Goal: Communication & Community: Answer question/provide support

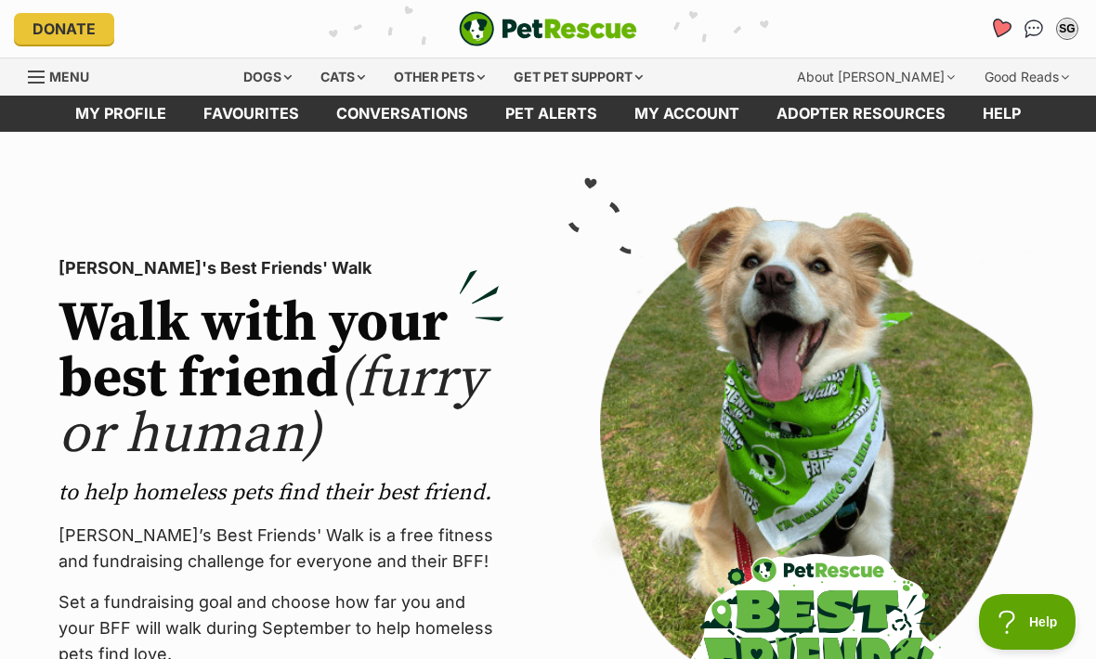
click at [994, 28] on icon "Favourites" at bounding box center [1000, 28] width 22 height 21
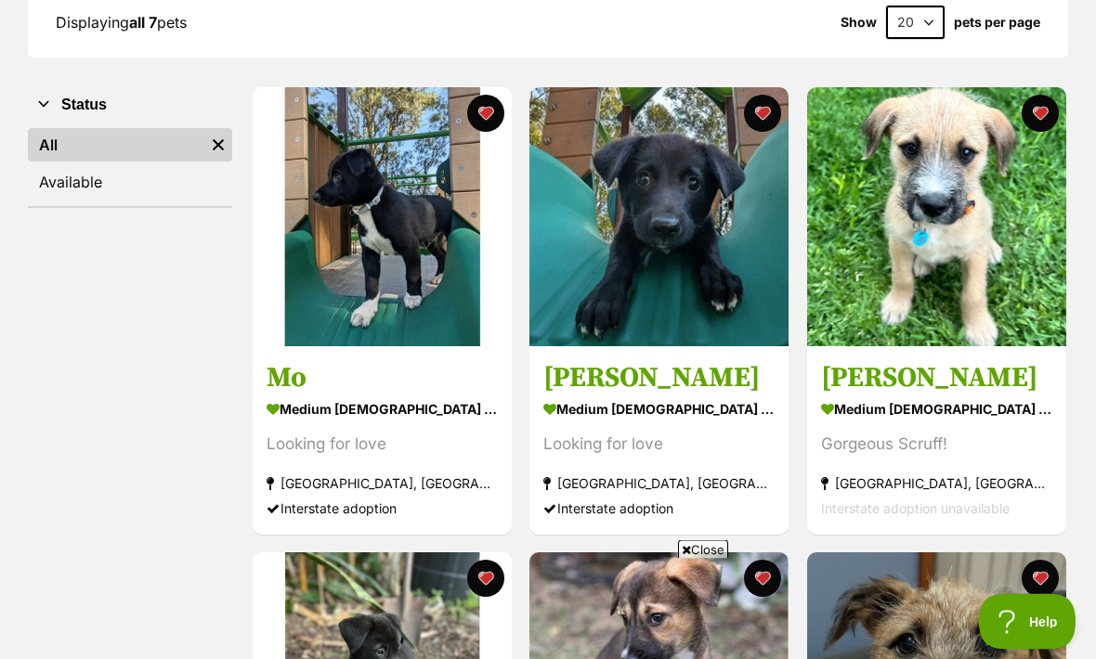
scroll to position [293, 0]
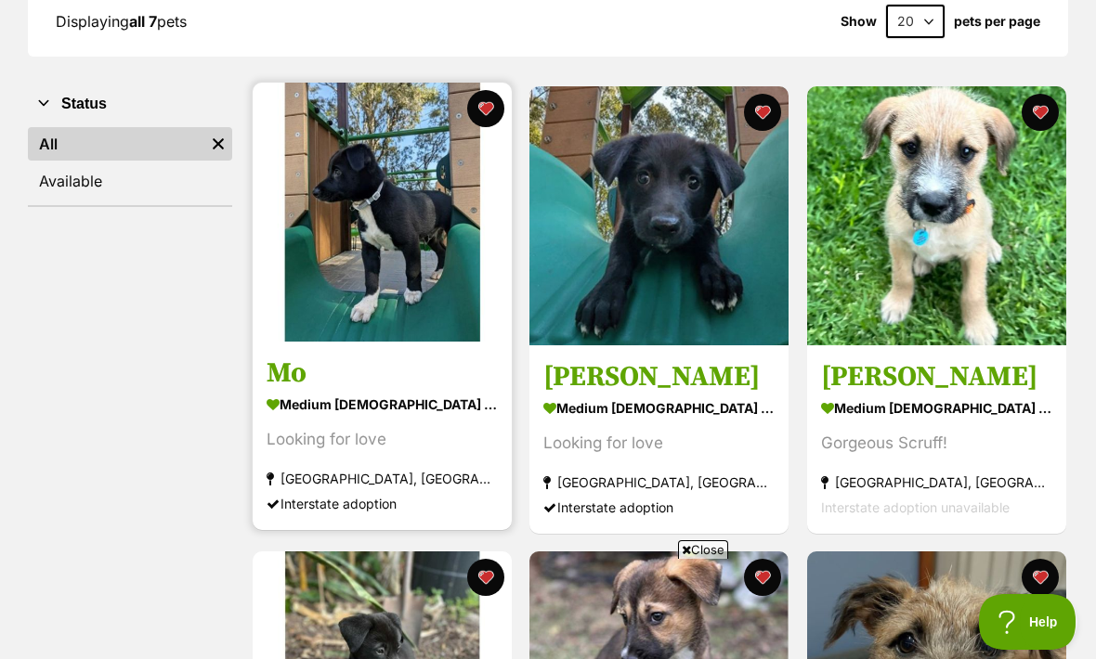
click at [373, 388] on h3 "Mo" at bounding box center [382, 373] width 231 height 35
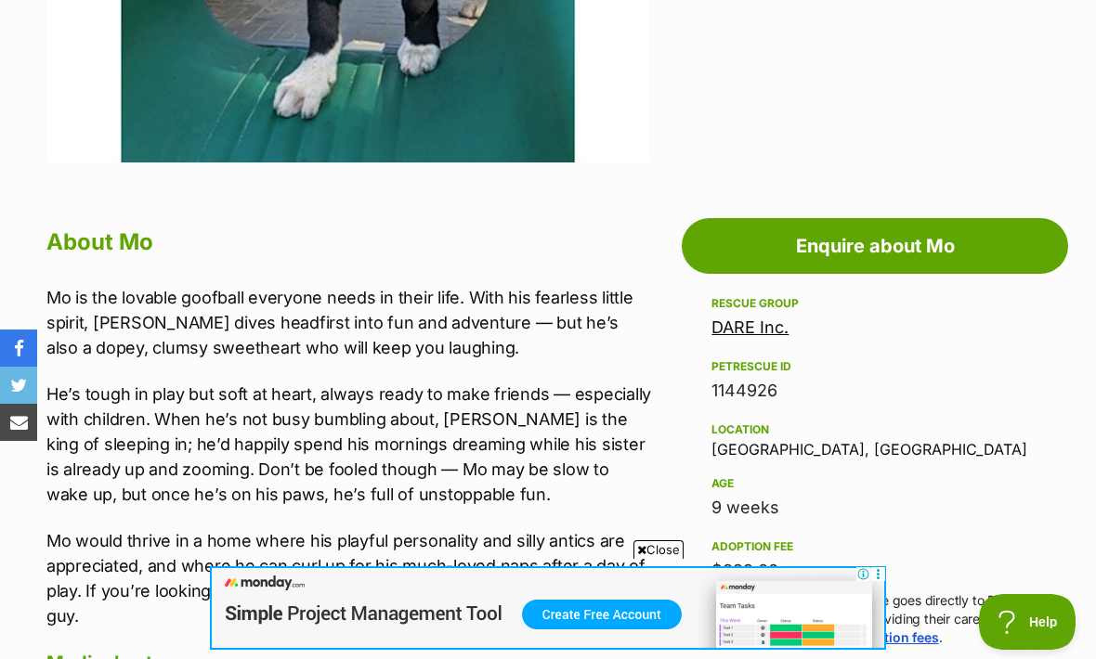
scroll to position [823, 0]
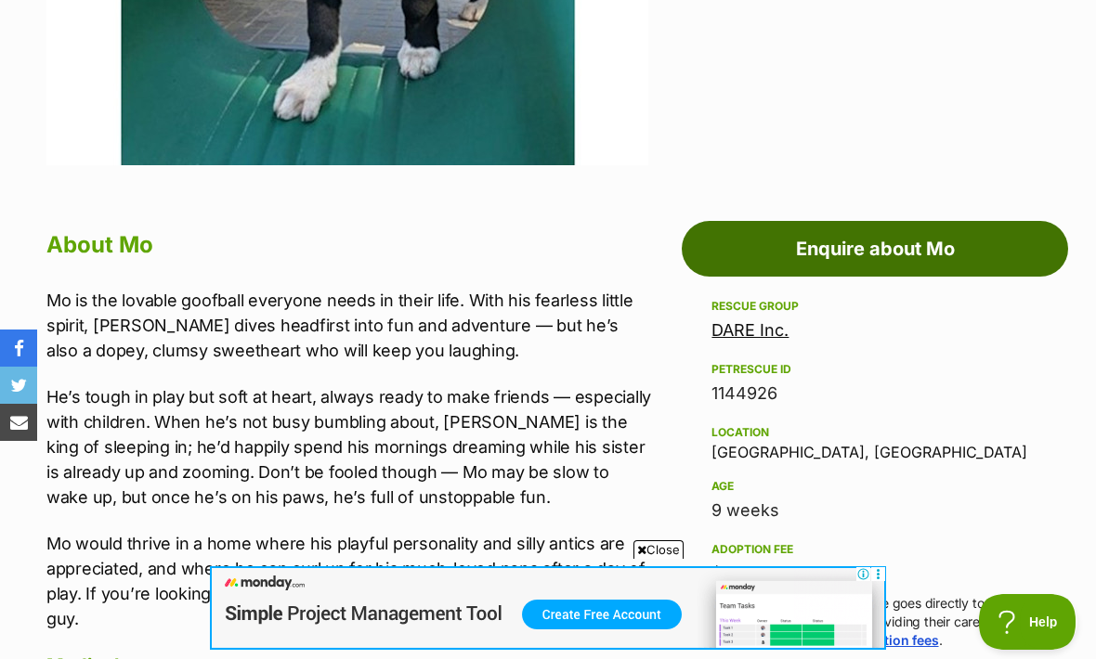
click at [902, 242] on link "Enquire about Mo" at bounding box center [875, 249] width 386 height 56
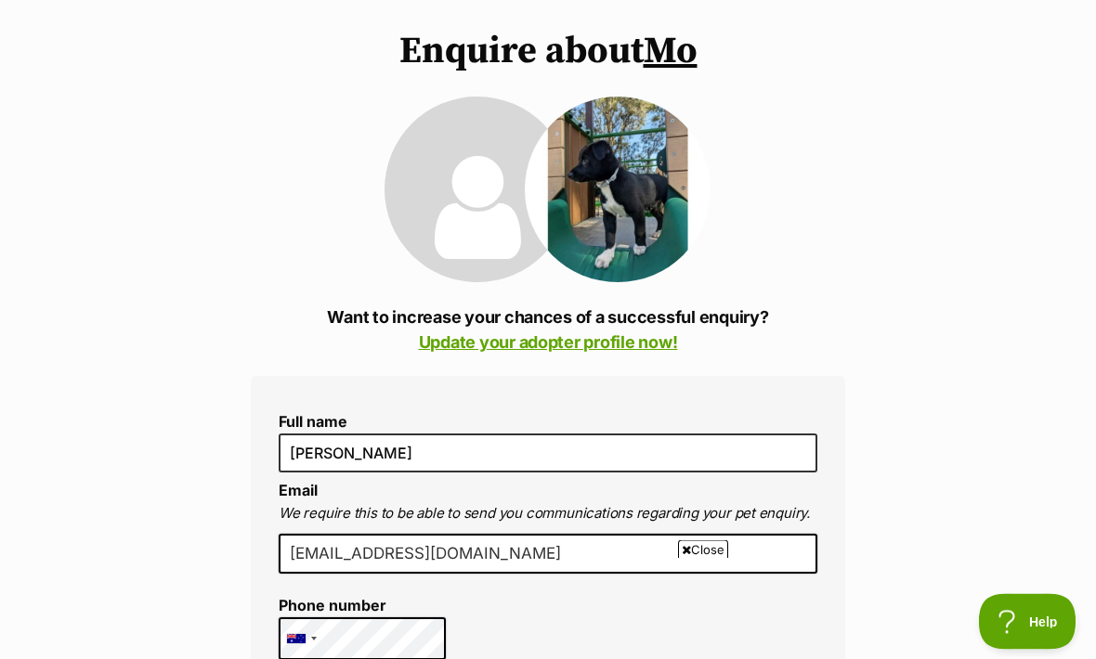
scroll to position [140, 0]
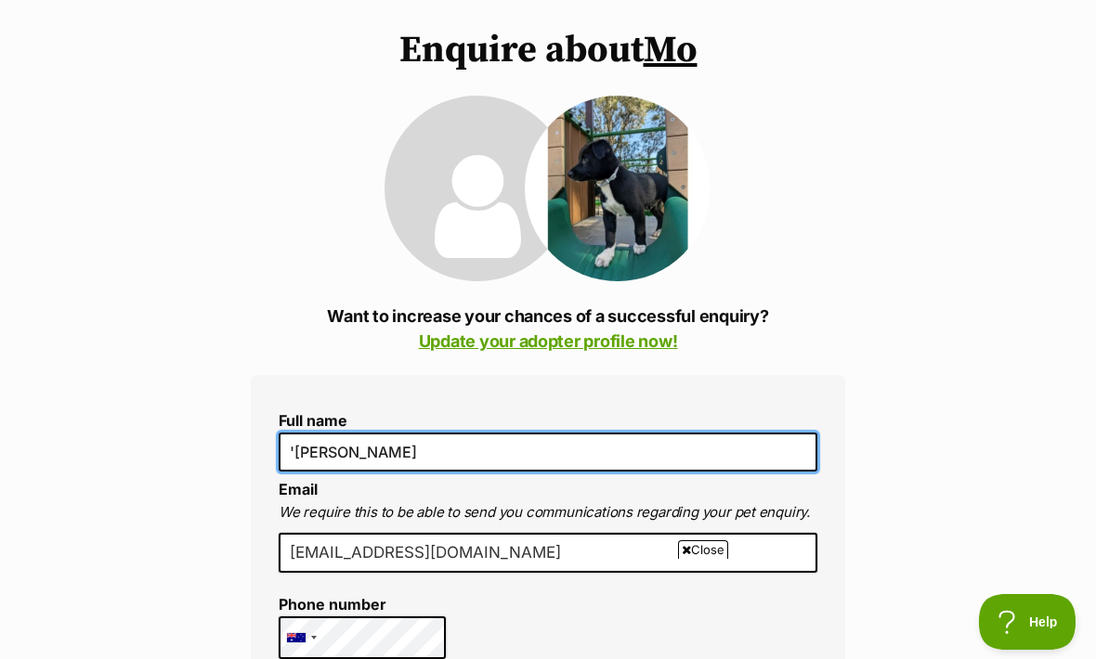
type input "[PERSON_NAME]"
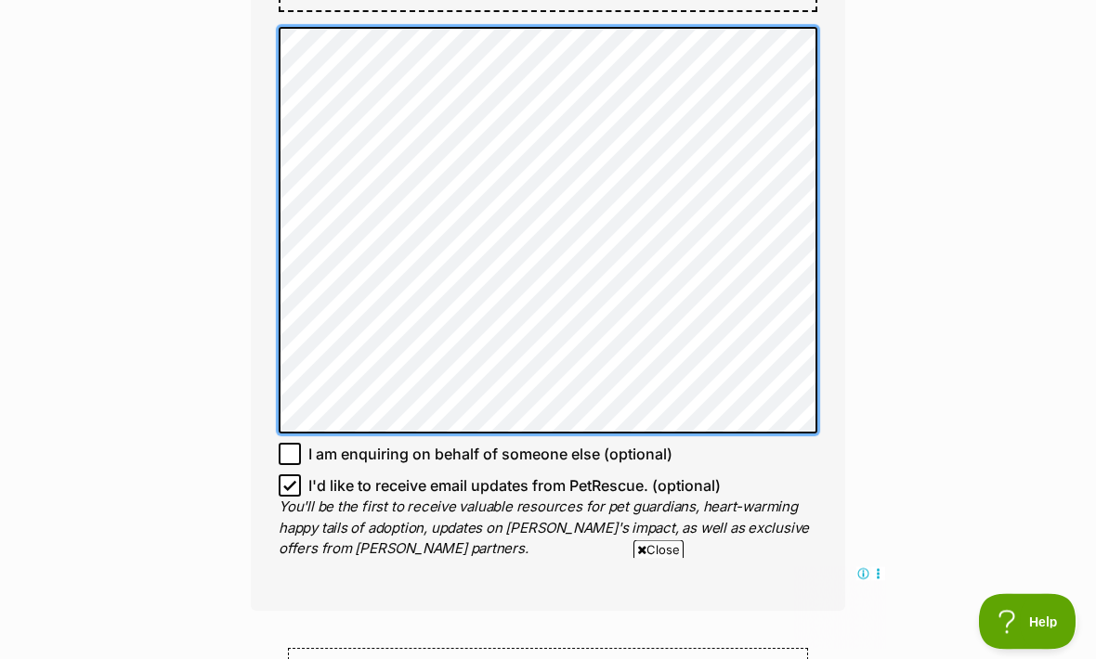
scroll to position [1246, 0]
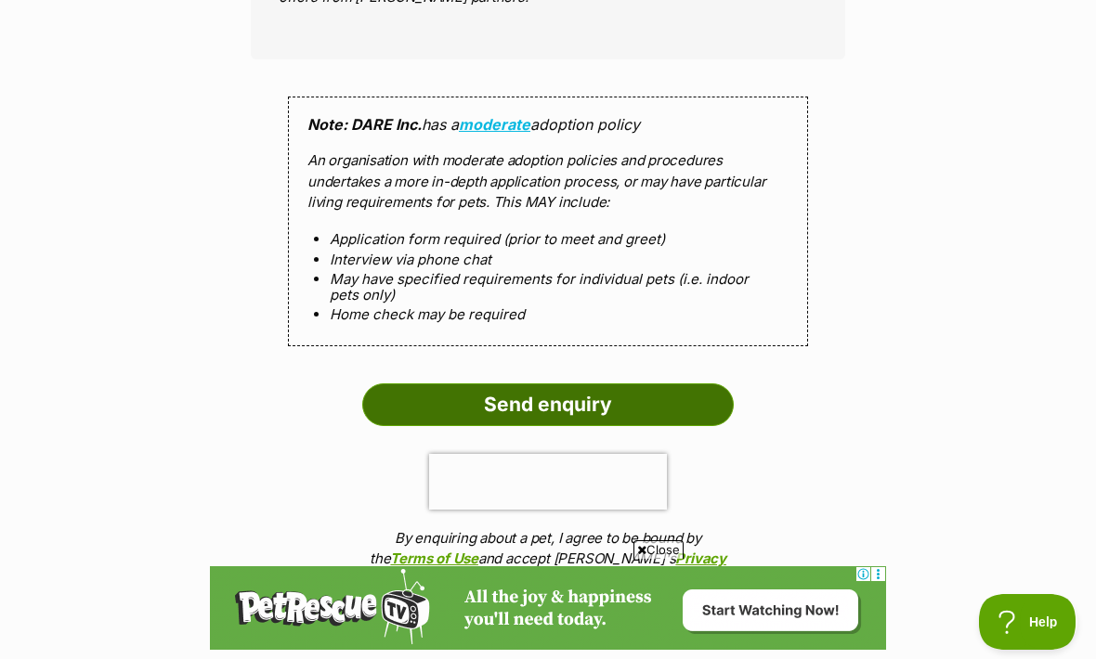
scroll to position [0, 0]
click at [578, 387] on input "Send enquiry" at bounding box center [547, 405] width 371 height 43
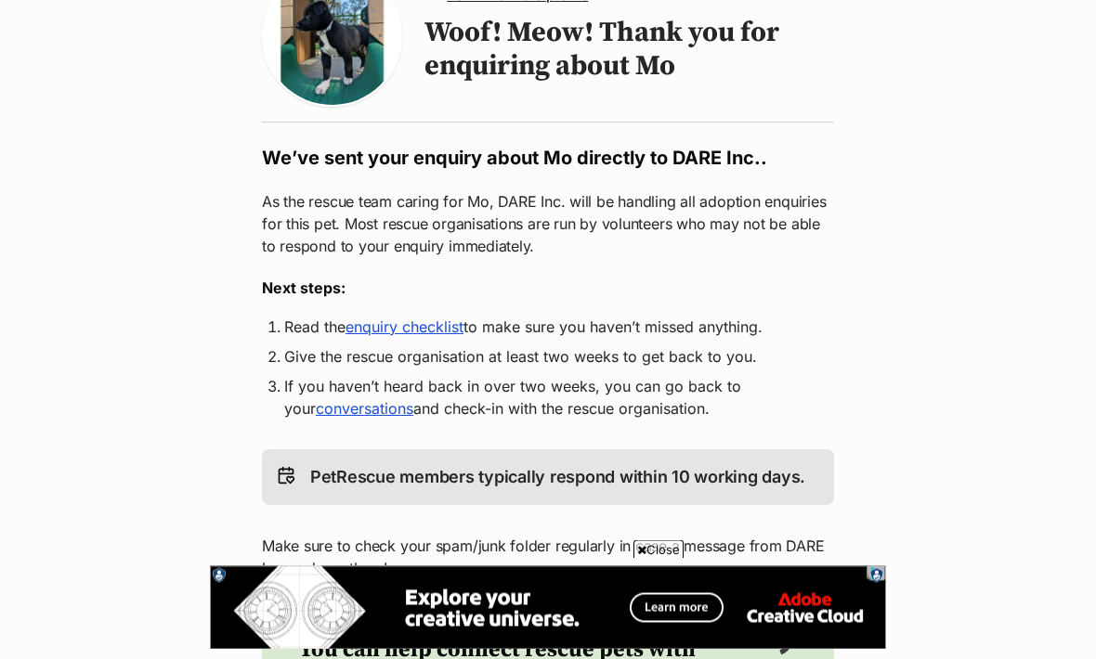
scroll to position [204, 0]
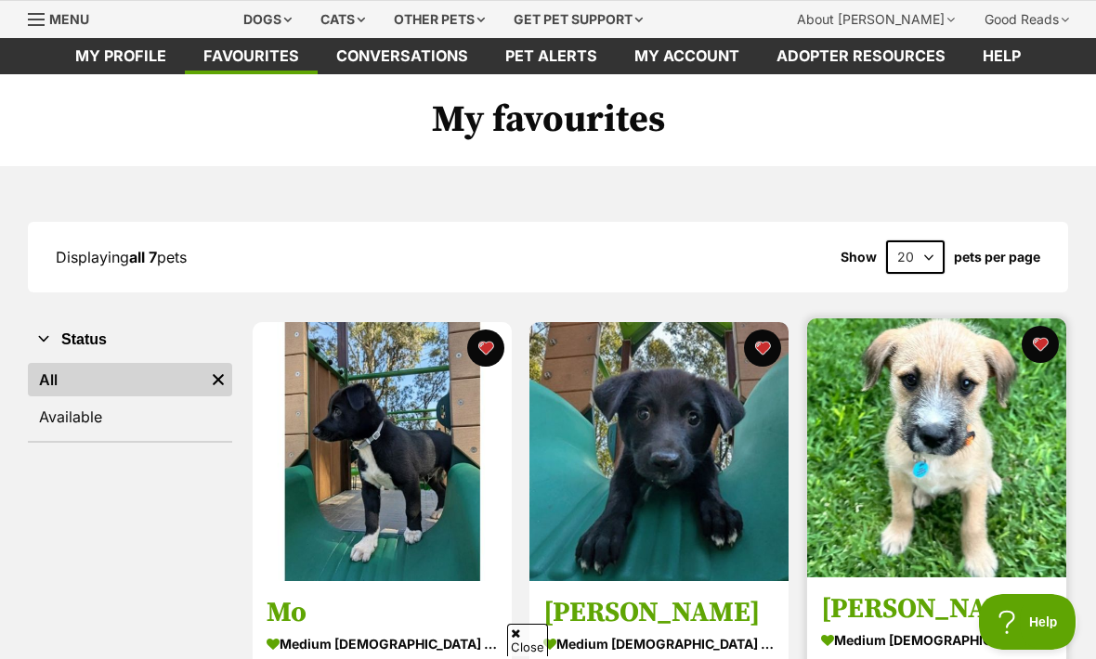
click at [959, 438] on img at bounding box center [936, 448] width 259 height 259
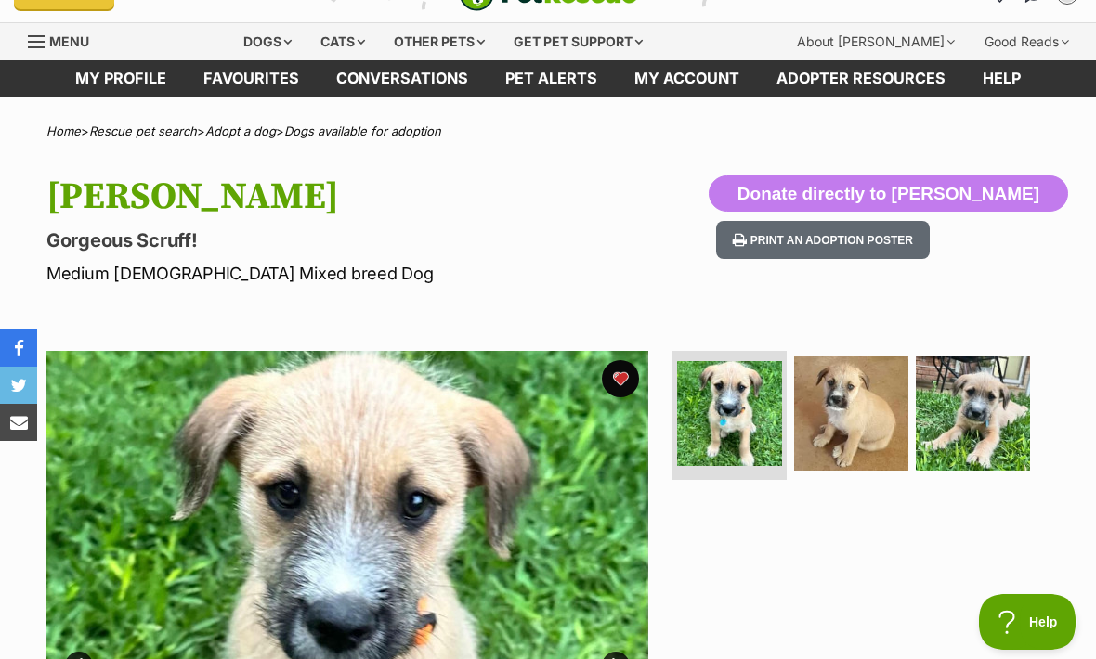
scroll to position [48, 0]
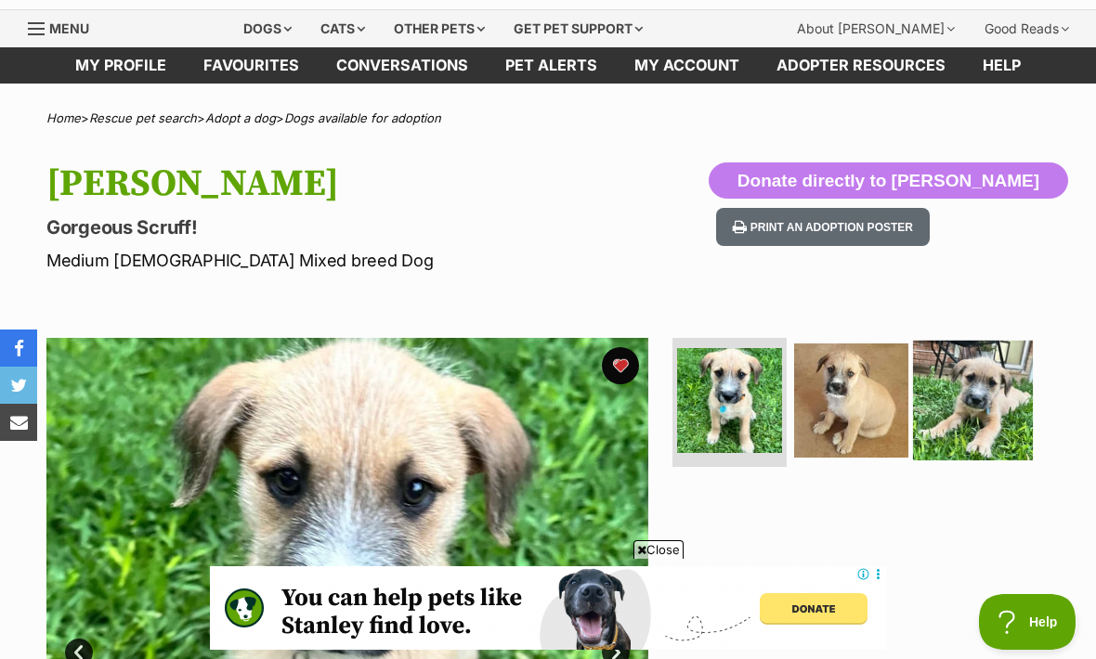
click at [955, 410] on img at bounding box center [973, 400] width 120 height 120
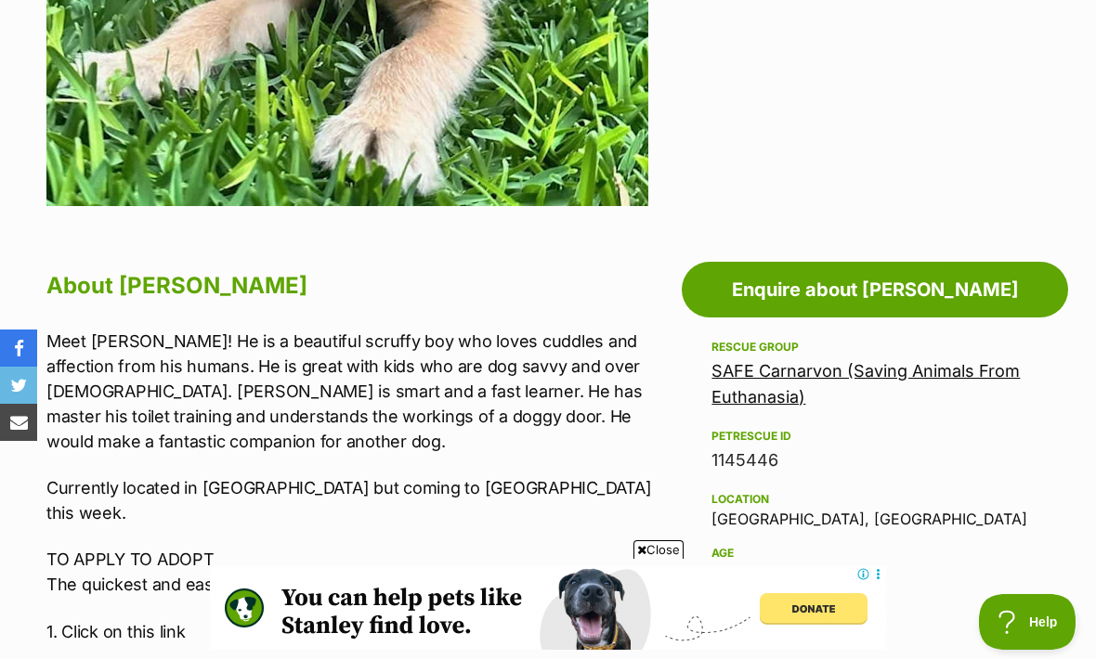
scroll to position [781, 0]
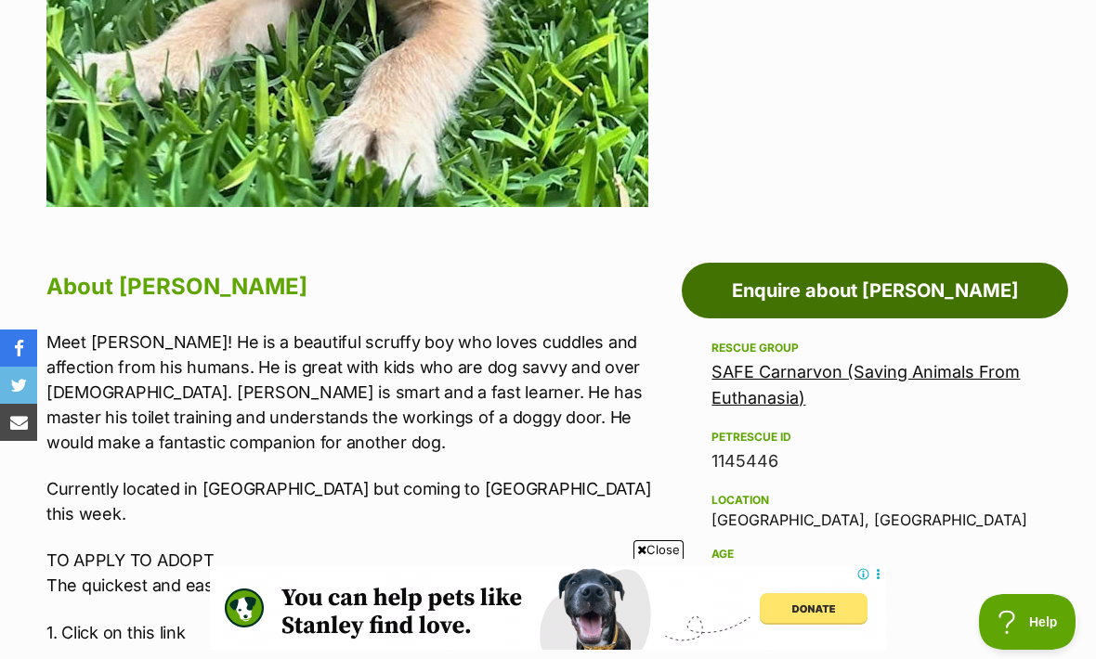
click at [913, 285] on link "Enquire about Connery" at bounding box center [875, 291] width 386 height 56
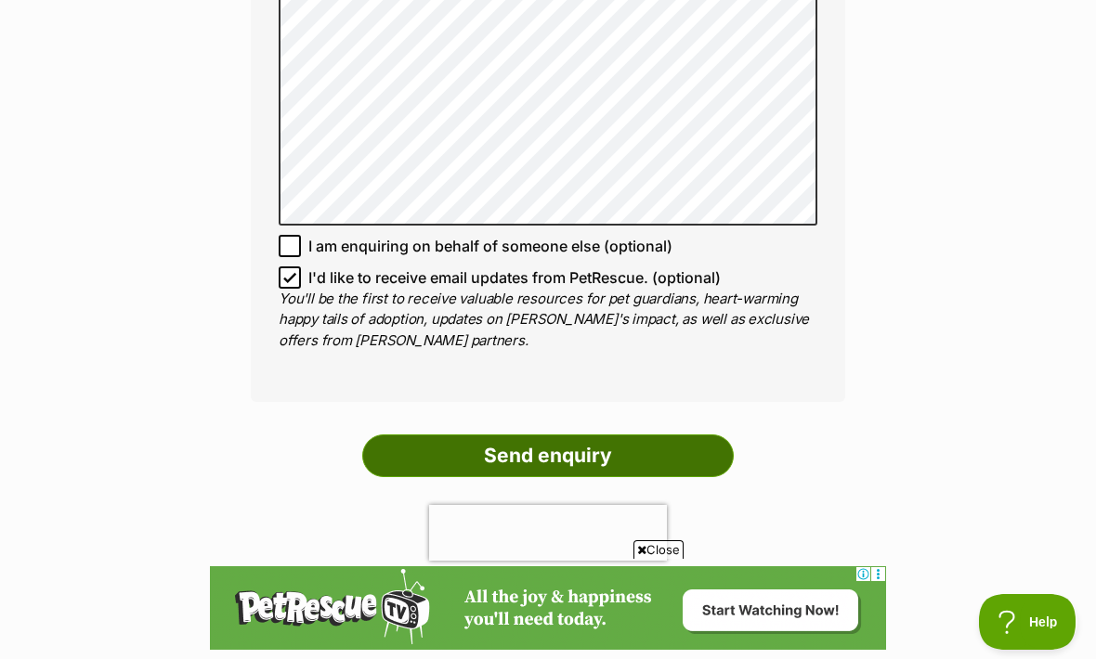
click at [670, 435] on input "Send enquiry" at bounding box center [547, 456] width 371 height 43
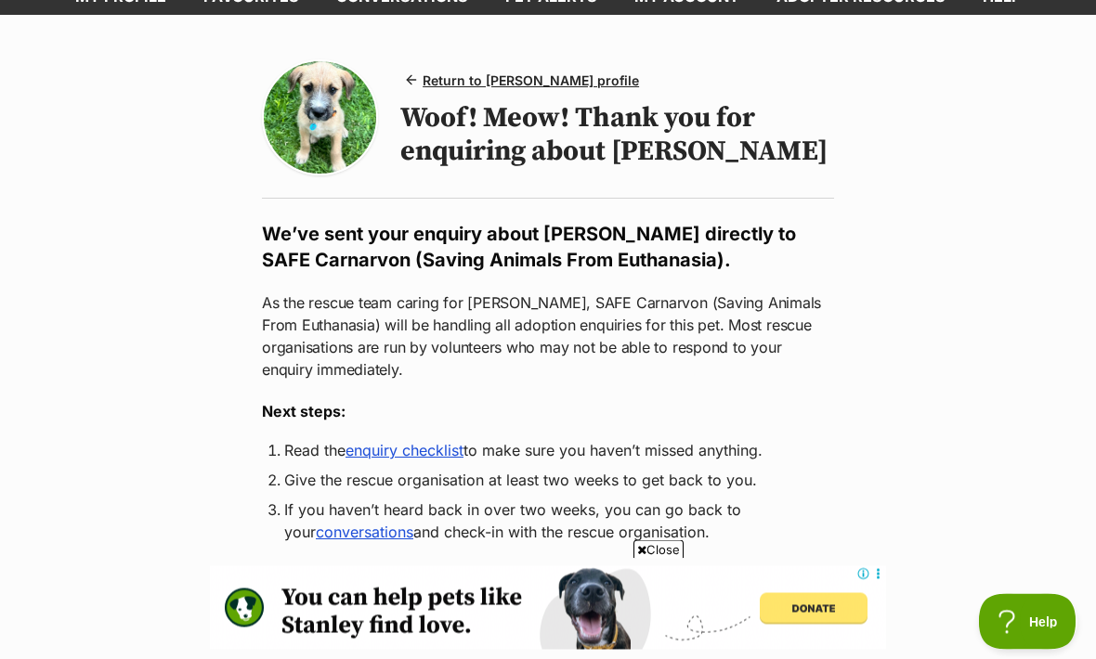
scroll to position [123, 0]
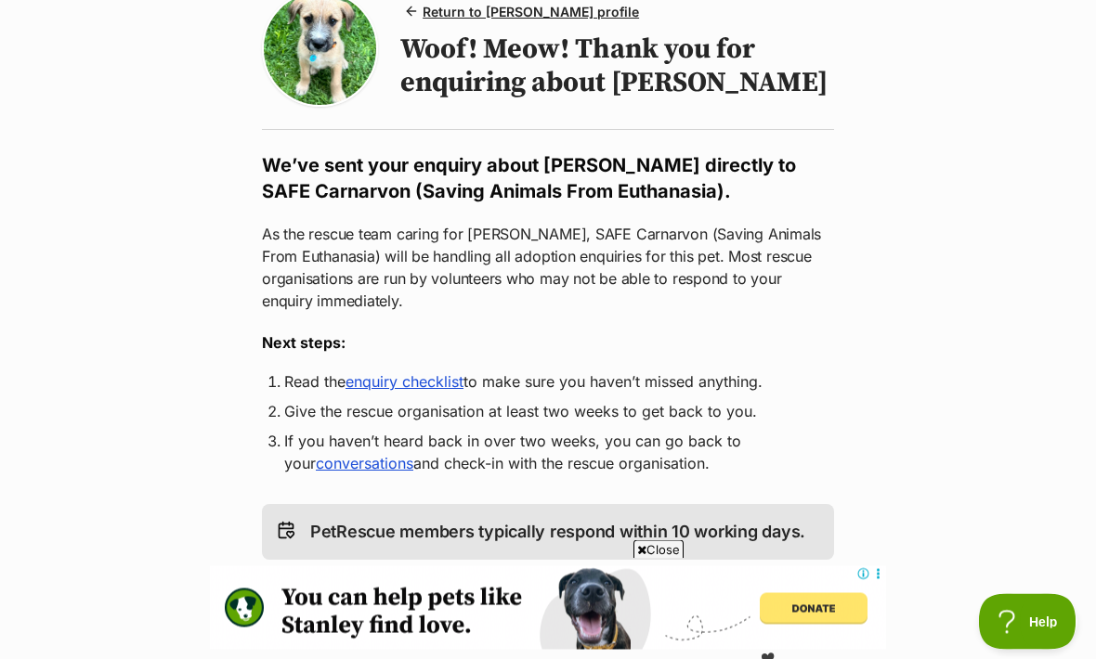
click at [422, 387] on link "enquiry checklist" at bounding box center [404, 382] width 118 height 19
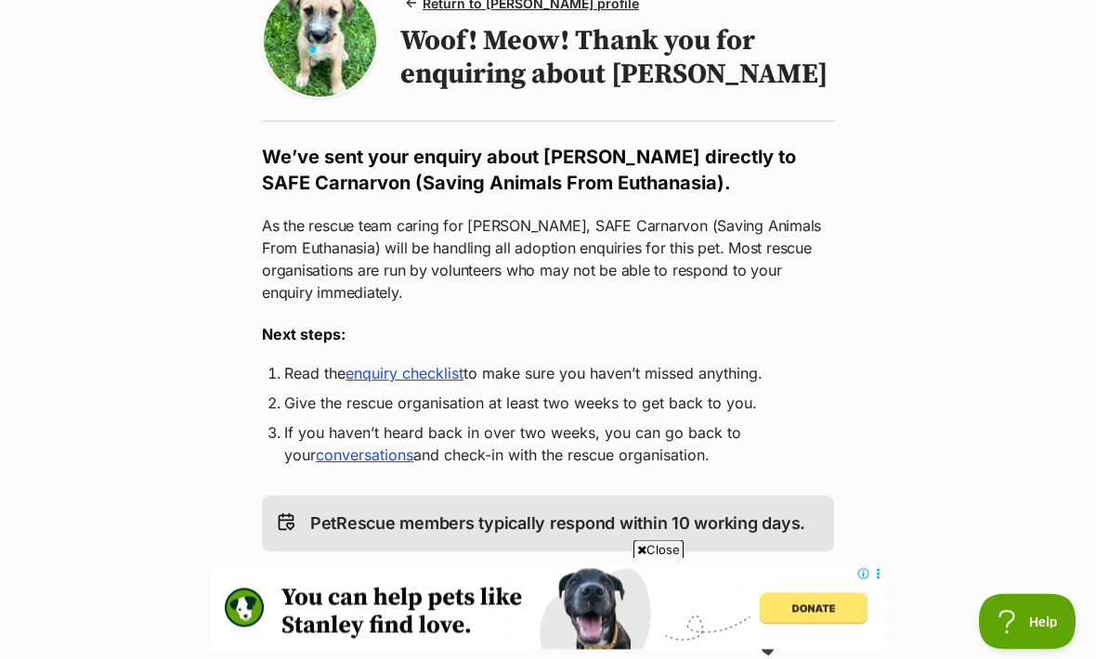
scroll to position [0, 0]
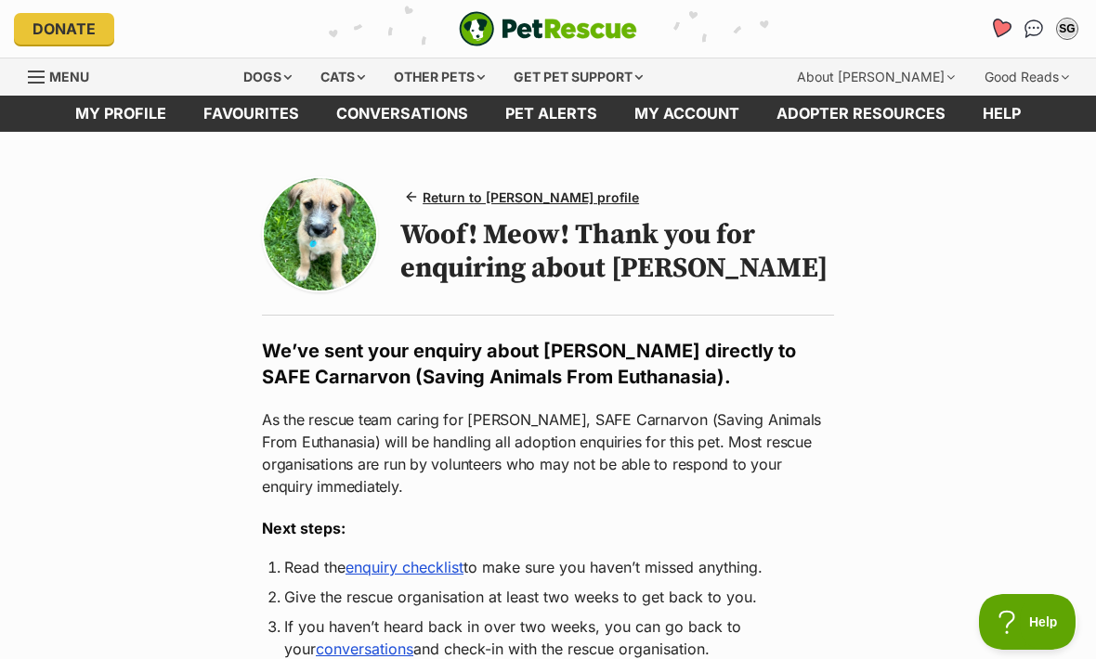
click at [995, 33] on icon "Favourites" at bounding box center [1000, 29] width 25 height 24
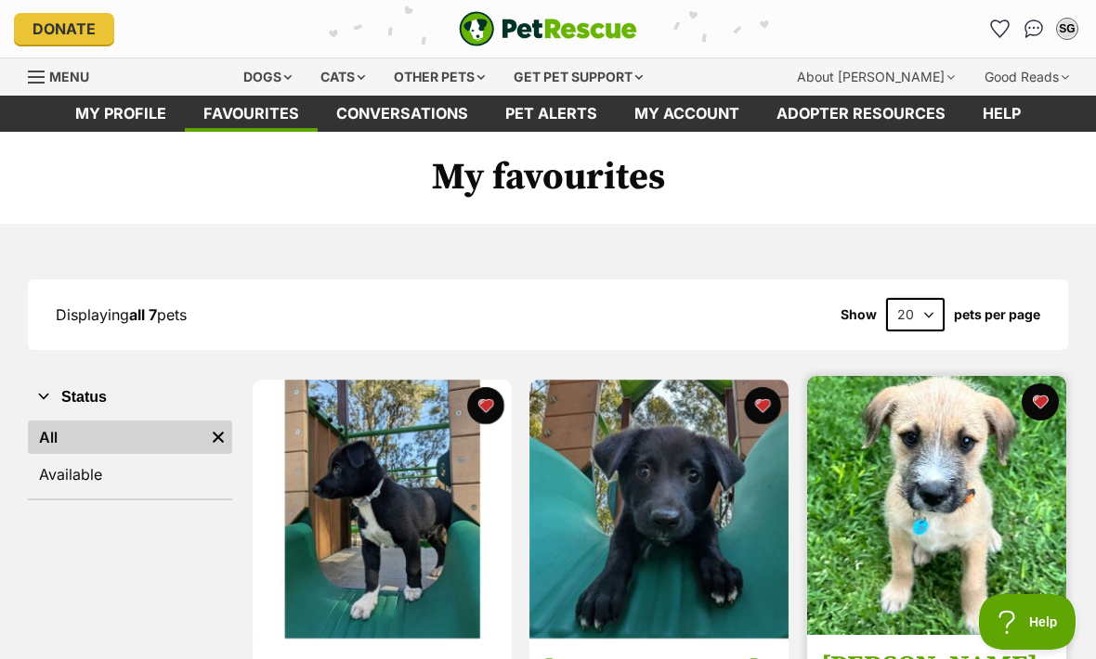
click at [926, 473] on img at bounding box center [936, 505] width 259 height 259
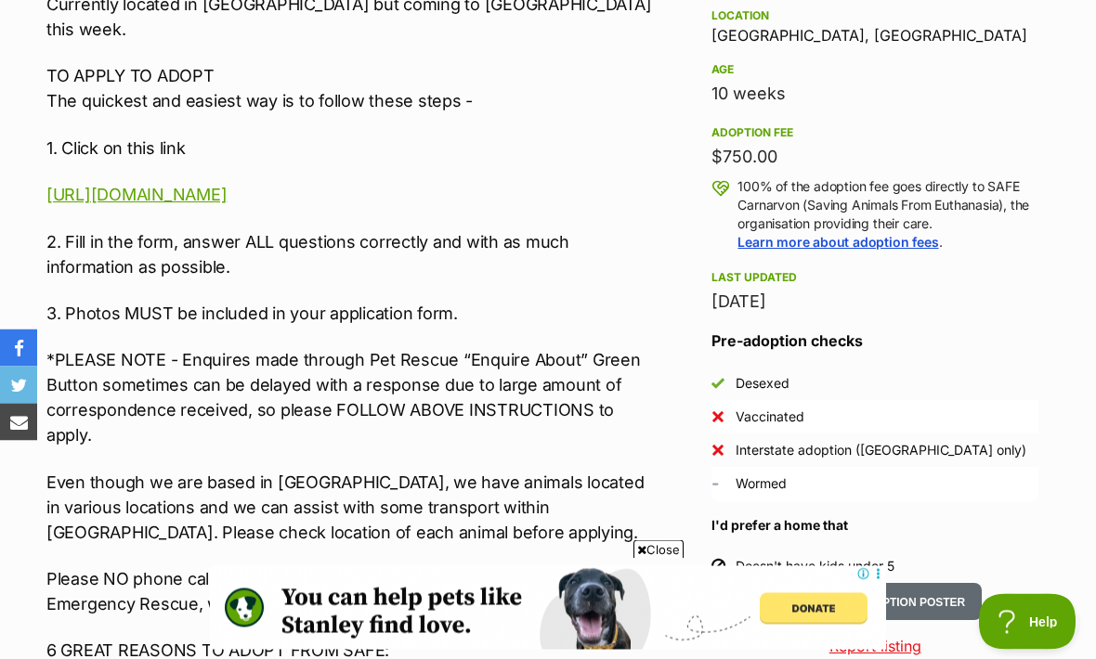
scroll to position [1277, 0]
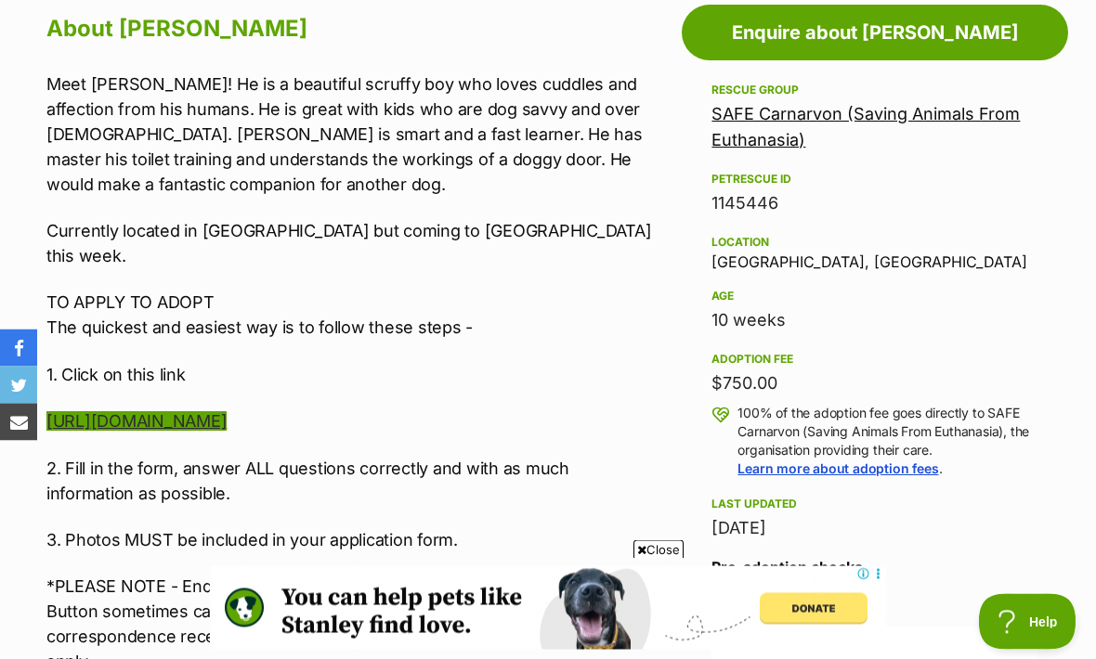
click at [227, 421] on link "https://service.sheltermanager.com/asmservice?account=sw1220&method=online_form…" at bounding box center [136, 422] width 180 height 20
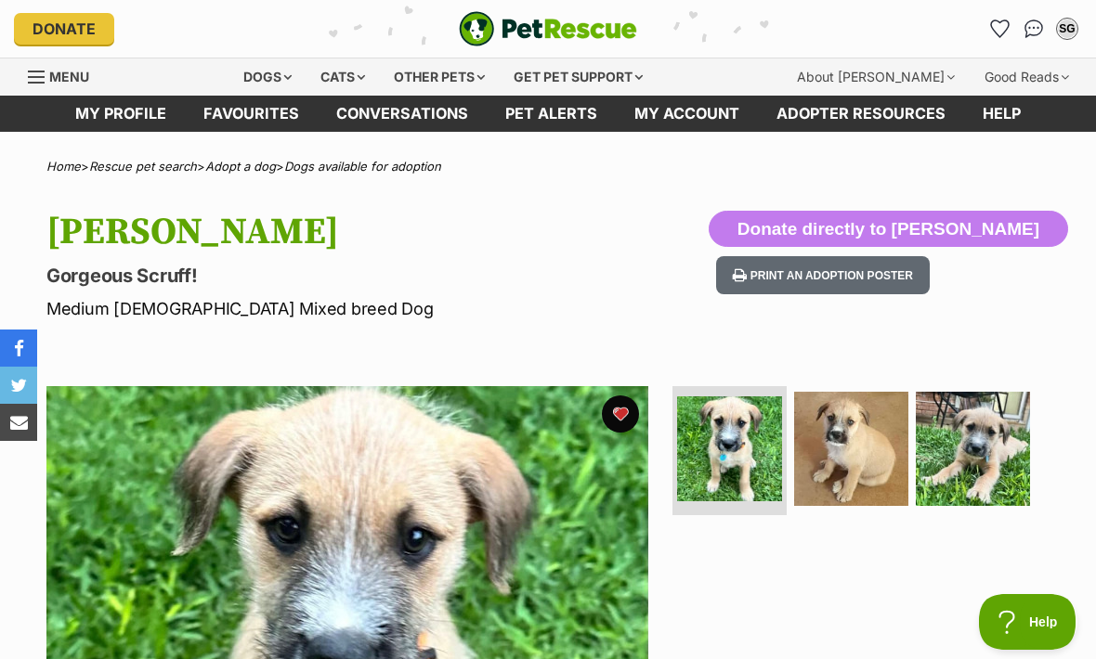
scroll to position [0, 0]
click at [1002, 28] on icon "Favourites" at bounding box center [1000, 28] width 22 height 21
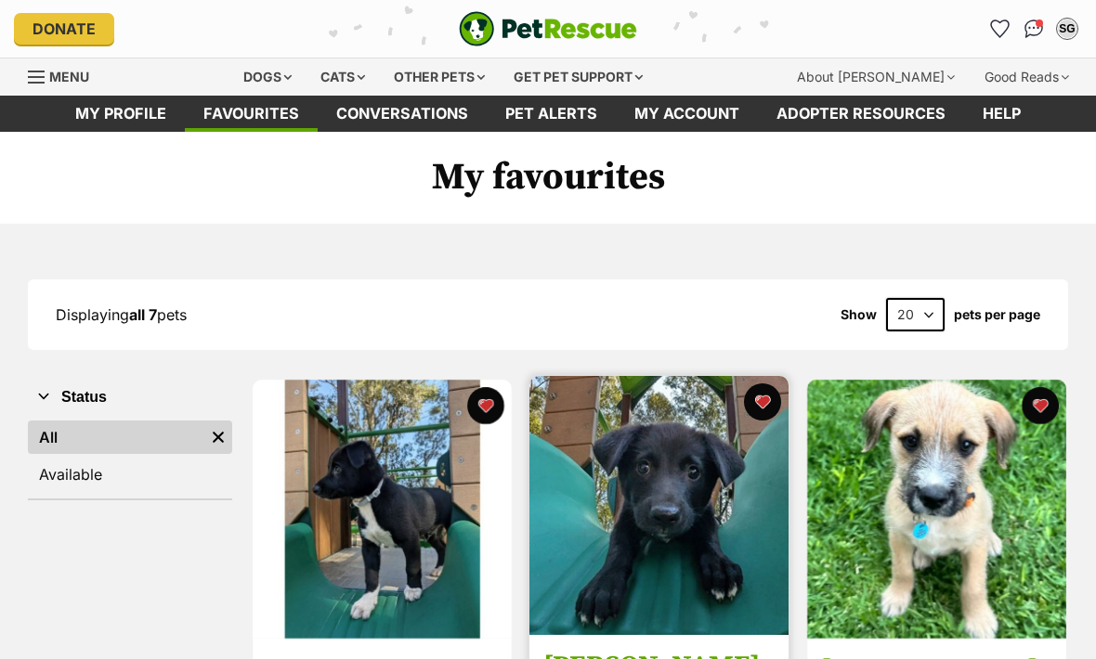
click at [705, 479] on img at bounding box center [658, 505] width 259 height 259
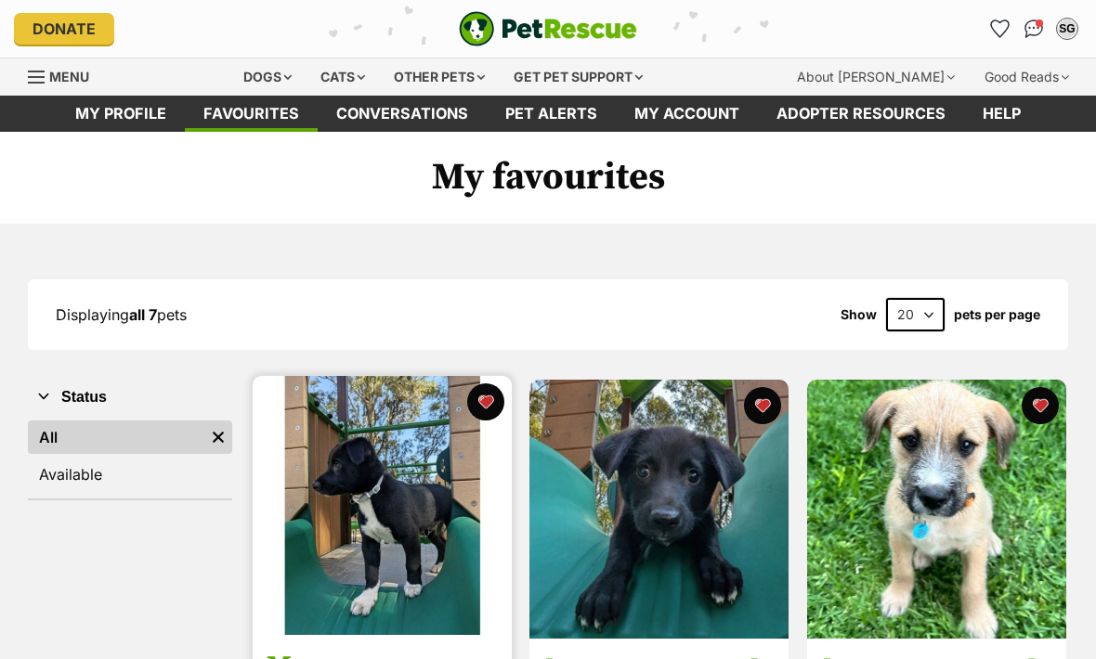
click at [397, 493] on img at bounding box center [382, 505] width 259 height 259
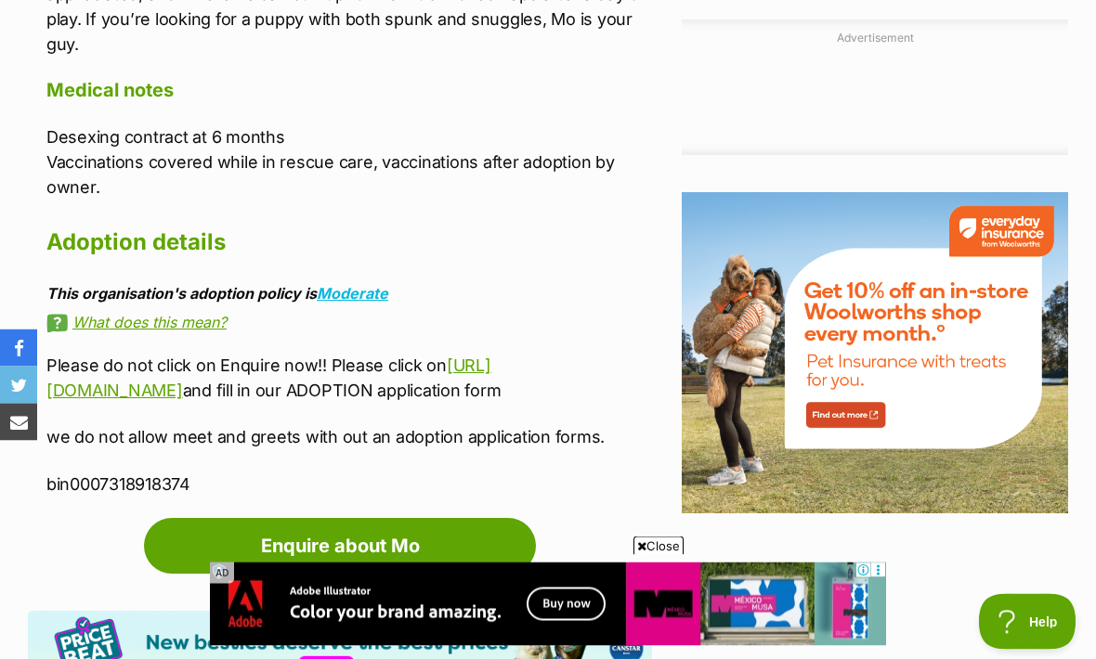
scroll to position [2011, 0]
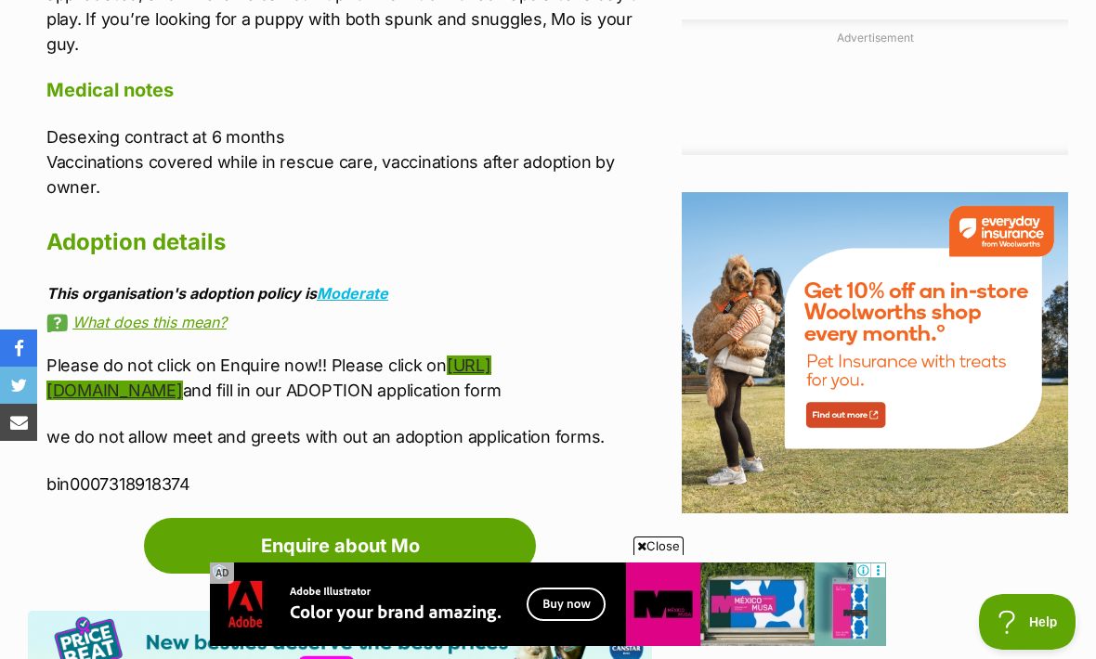
click at [298, 382] on link "https://www.darerescue.com.au/forms" at bounding box center [268, 378] width 445 height 45
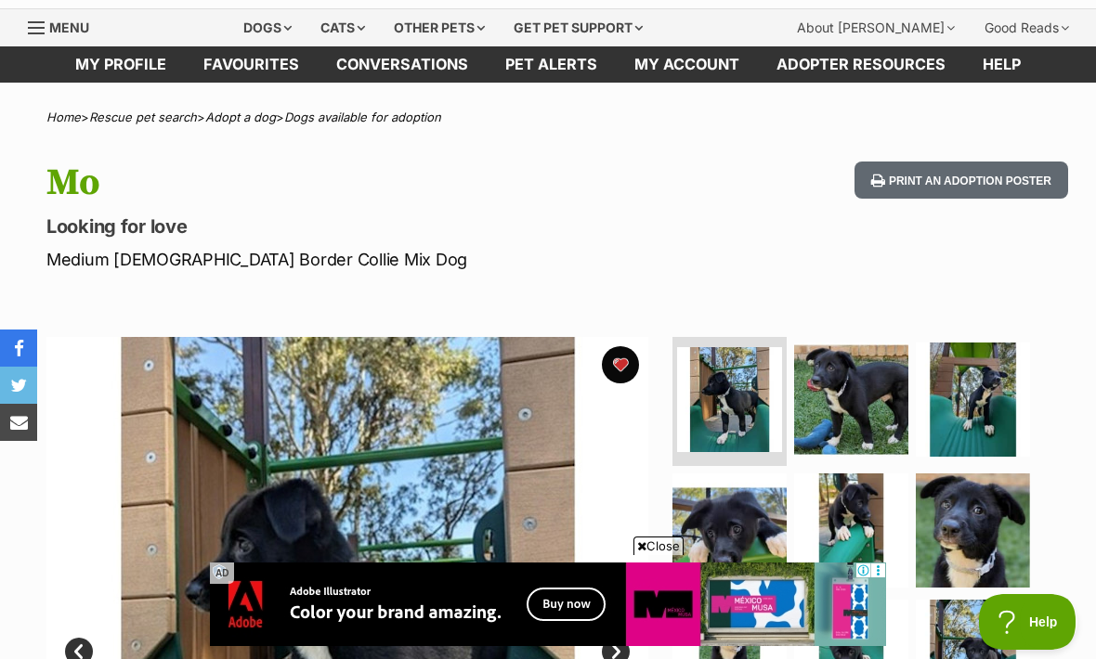
scroll to position [0, 0]
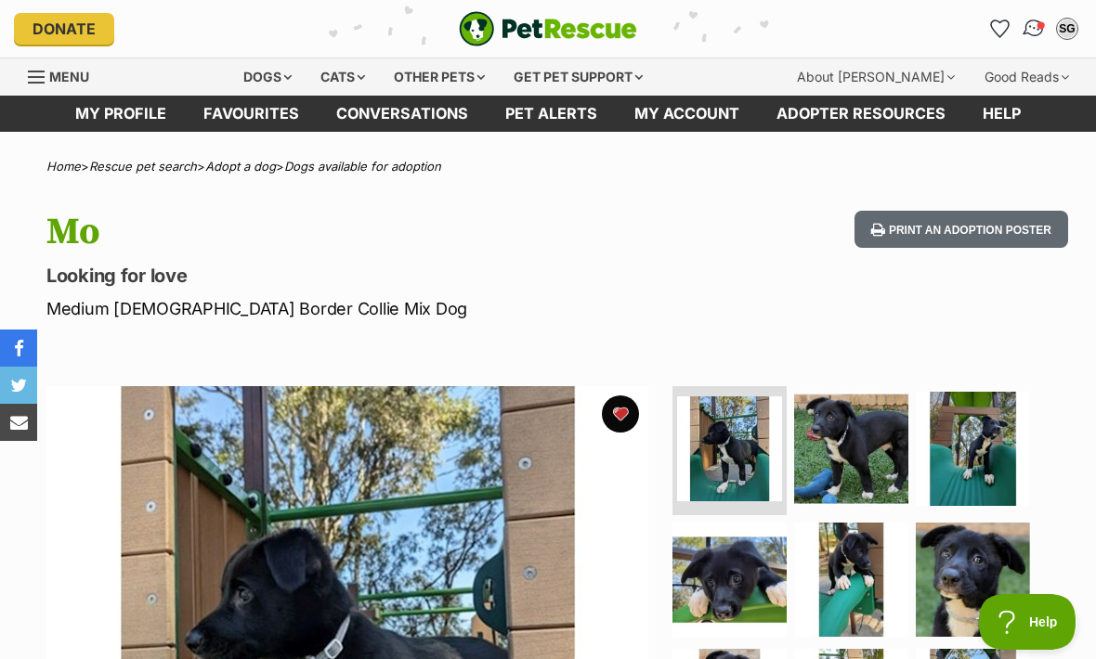
click at [1035, 20] on link "Conversations" at bounding box center [1033, 28] width 38 height 38
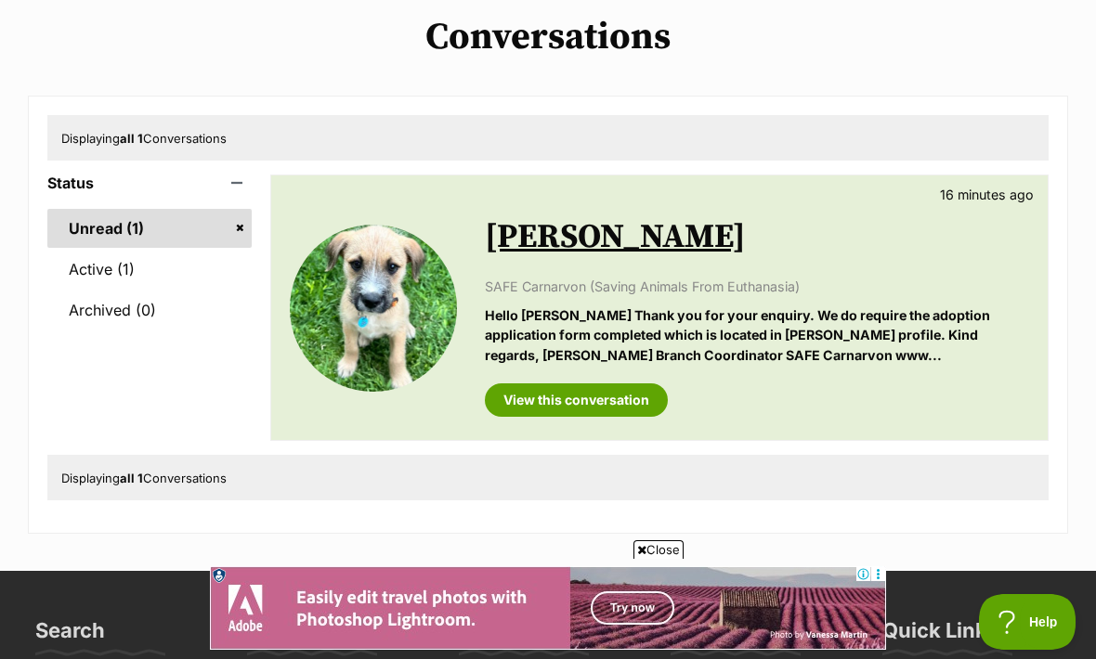
scroll to position [137, 0]
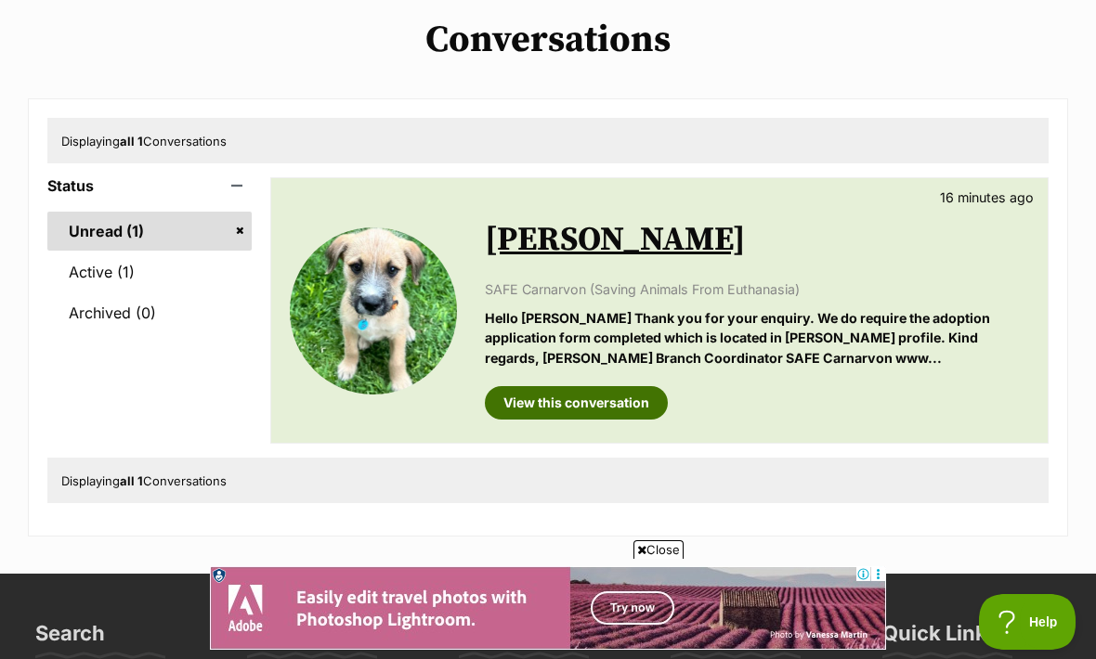
click at [613, 394] on link "View this conversation" at bounding box center [576, 402] width 183 height 33
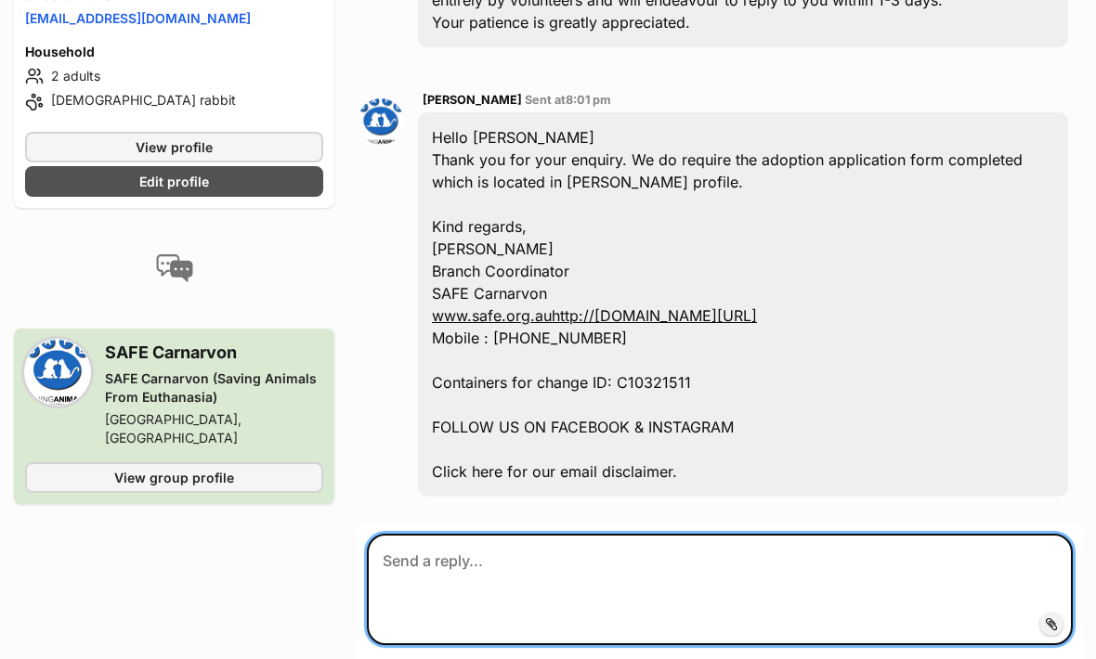
scroll to position [1157, 0]
type textarea "."
type textarea "N"
type textarea "Thank you - I have completed the form :)"
